Goal: Transaction & Acquisition: Book appointment/travel/reservation

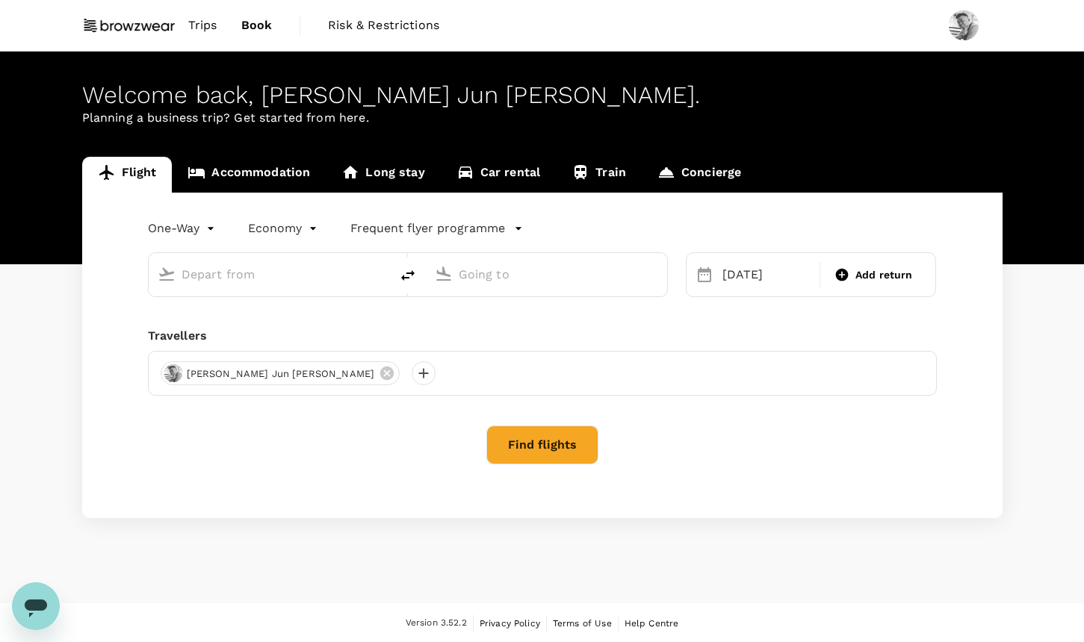
type input "[GEOGRAPHIC_DATA], [GEOGRAPHIC_DATA] (any)"
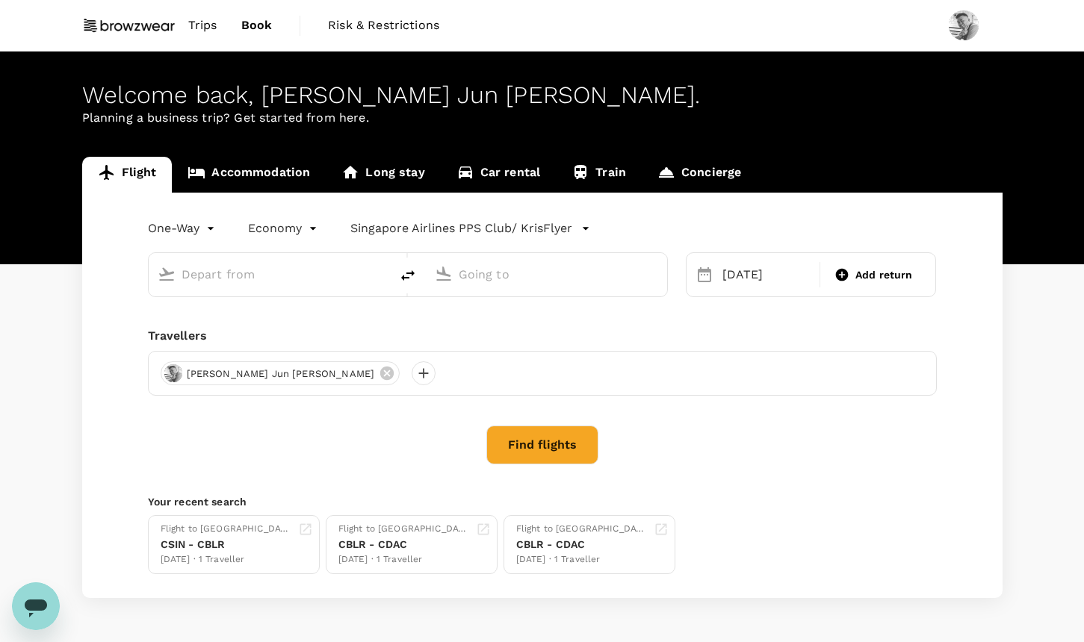
type input "[GEOGRAPHIC_DATA], [GEOGRAPHIC_DATA] (any)"
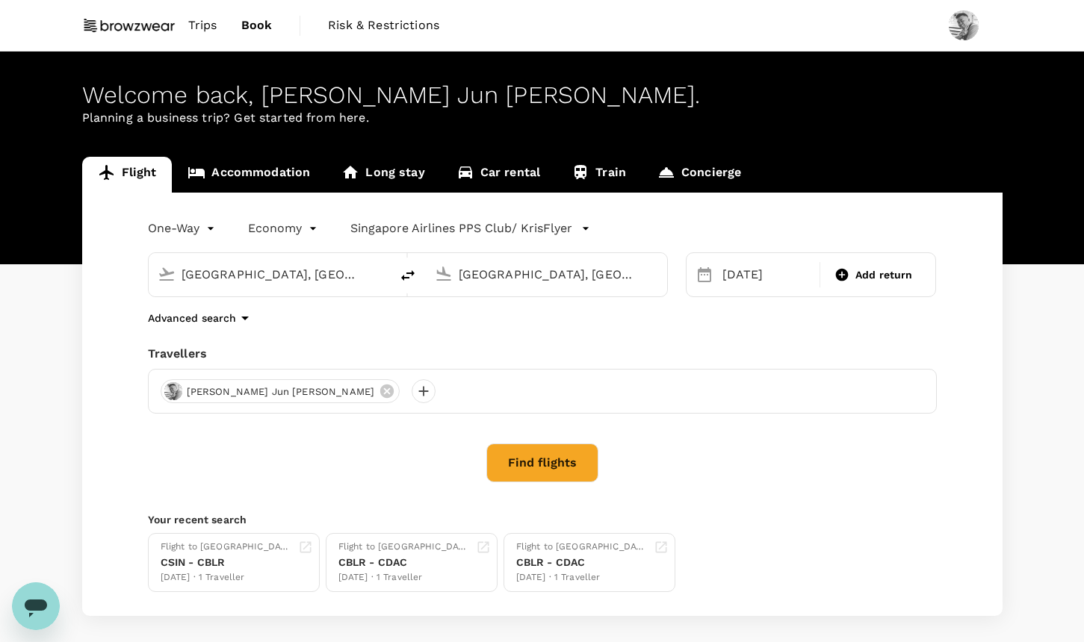
click at [206, 18] on span "Trips" at bounding box center [202, 25] width 29 height 18
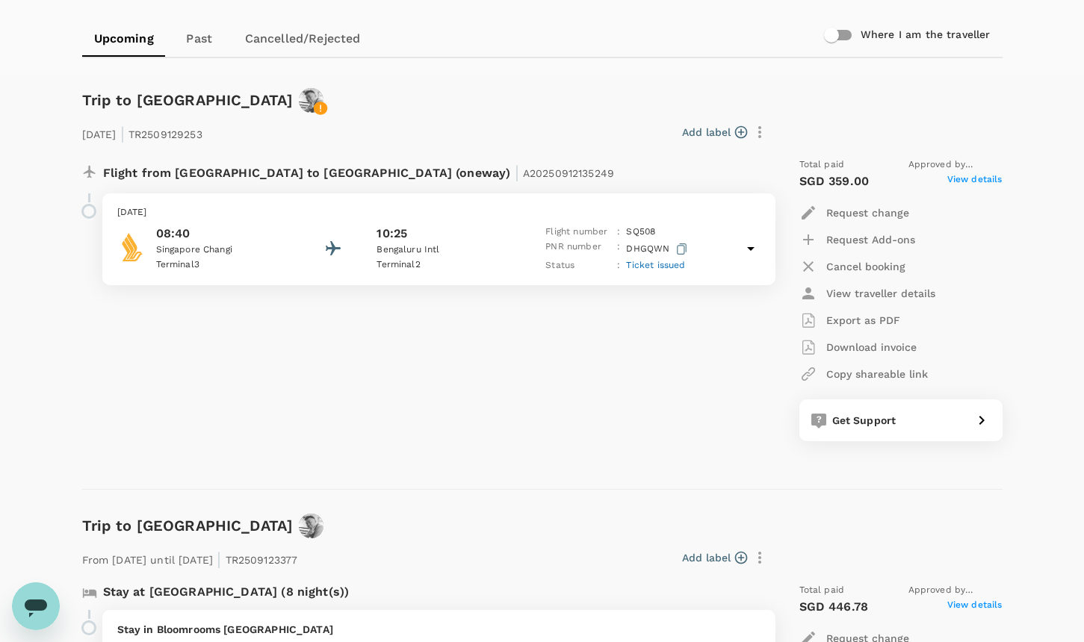
scroll to position [104, 0]
